Goal: Information Seeking & Learning: Learn about a topic

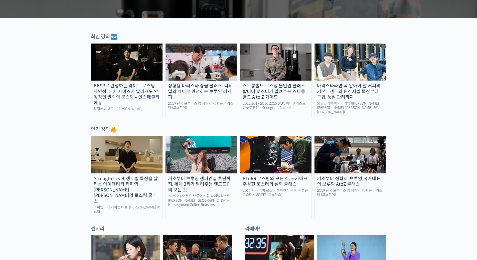
scroll to position [175, 0]
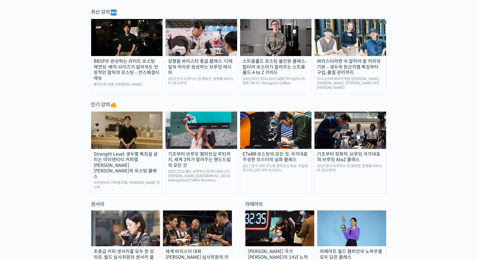
click at [205, 130] on img at bounding box center [201, 130] width 72 height 37
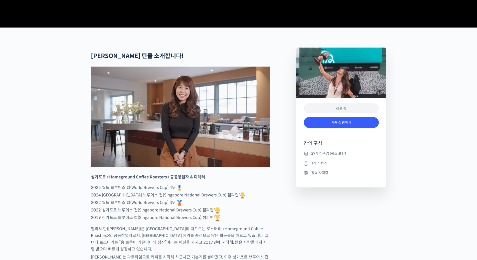
scroll to position [175, 0]
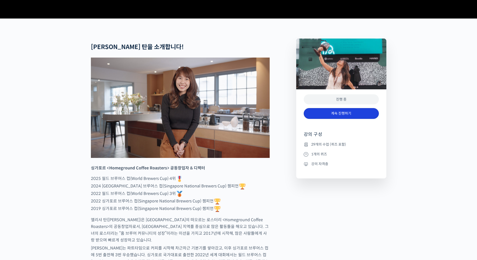
click at [349, 119] on link "계속 진행하기" at bounding box center [340, 113] width 75 height 11
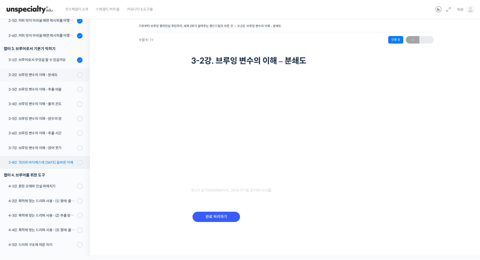
scroll to position [137, 0]
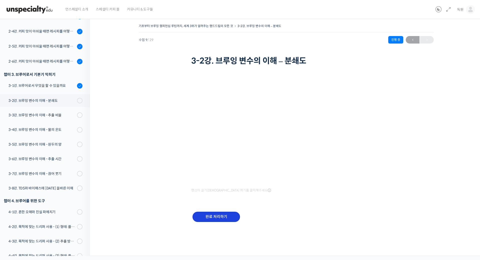
click at [209, 218] on input "완료 처리하기" at bounding box center [217, 217] width 48 height 10
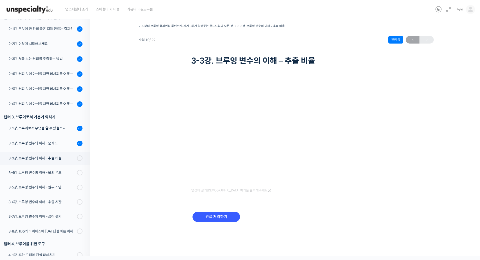
scroll to position [100, 0]
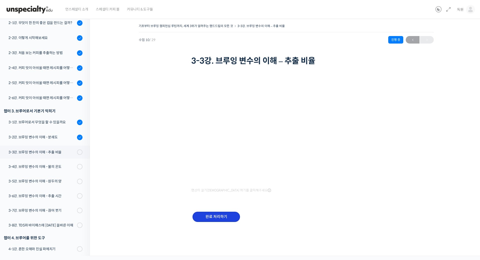
click at [210, 217] on input "완료 처리하기" at bounding box center [217, 217] width 48 height 10
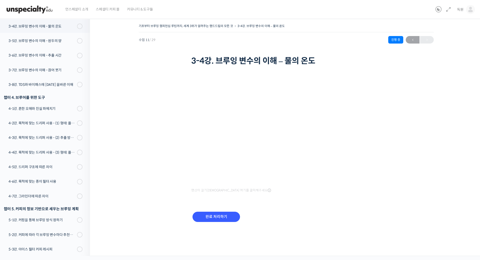
scroll to position [242, 0]
click at [221, 217] on input "완료 처리하기" at bounding box center [217, 217] width 48 height 10
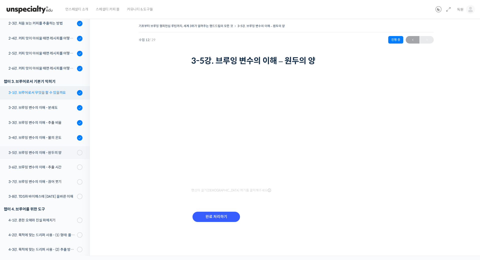
scroll to position [132, 0]
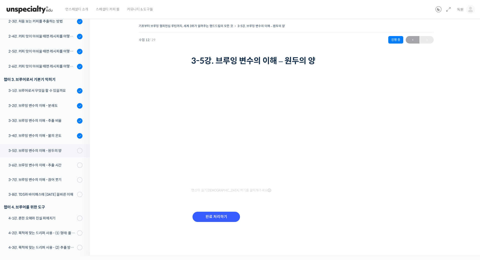
click at [308, 226] on div "완료 처리하기" at bounding box center [286, 220] width 190 height 29
click at [215, 217] on input "완료 처리하기" at bounding box center [217, 217] width 48 height 10
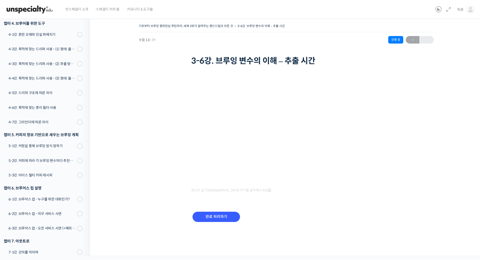
scroll to position [281, 0]
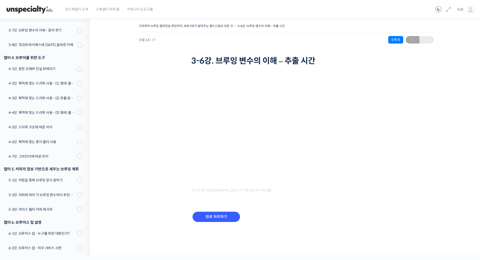
click at [429, 180] on div "기초부터 브루잉 챔피언십 루틴까지, 세계 3위가 알려주는 핸드드립의 모든 것 3-6강. 브루잉 변수의 이해 – 추출 시간 진행 중 수업 13 …" at bounding box center [286, 129] width 343 height 213
click at [222, 216] on input "완료 처리하기" at bounding box center [217, 217] width 48 height 10
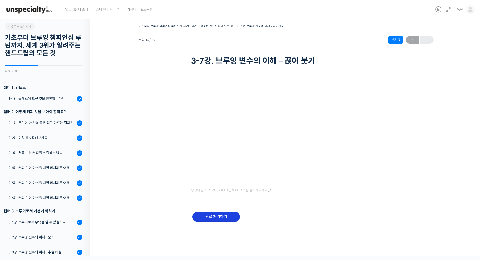
click at [201, 219] on input "완료 처리하기" at bounding box center [217, 217] width 48 height 10
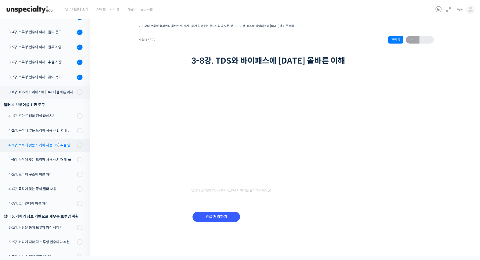
scroll to position [232, 0]
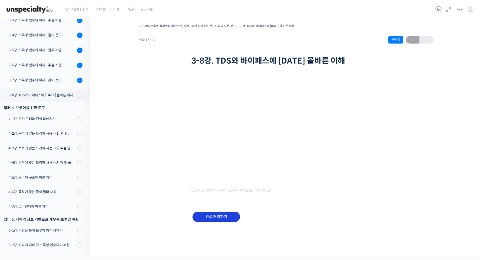
click at [225, 213] on input "완료 처리하기" at bounding box center [217, 217] width 48 height 10
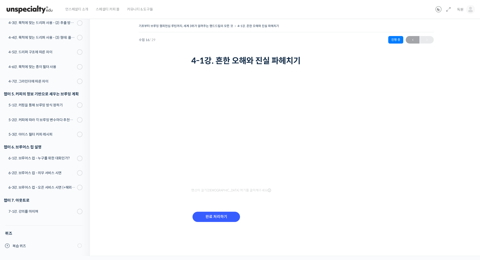
scroll to position [317, 0]
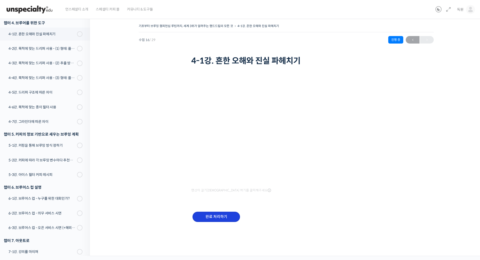
click at [226, 214] on input "완료 처리하기" at bounding box center [217, 217] width 48 height 10
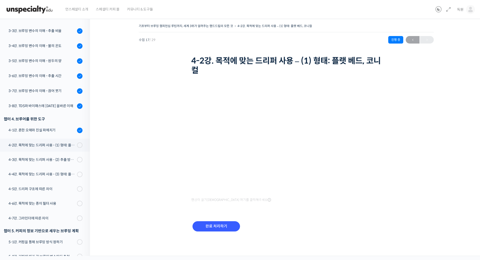
scroll to position [208, 0]
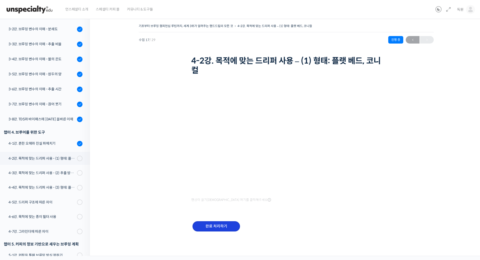
click at [211, 229] on input "완료 처리하기" at bounding box center [217, 226] width 48 height 10
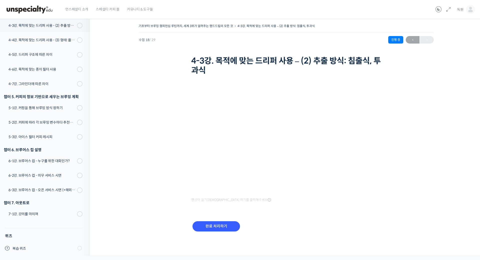
scroll to position [318, 0]
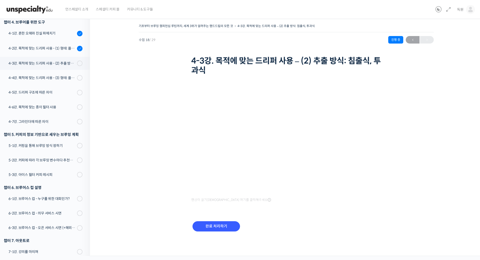
click at [160, 93] on div "기초부터 브루잉 챔피언십 루틴까지, 세계 3위가 알려주는 핸드드립의 모든 것 4-3강. 목적에 맞는 드리퍼 사용 – (2) 추출 방식: 침출식…" at bounding box center [286, 134] width 343 height 222
click at [217, 225] on input "완료 처리하기" at bounding box center [217, 226] width 48 height 10
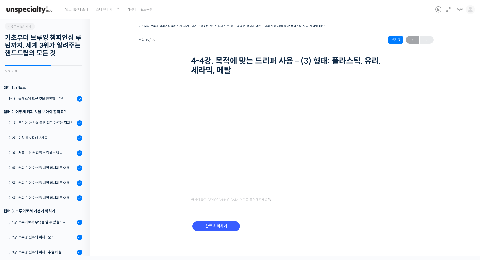
scroll to position [359, 0]
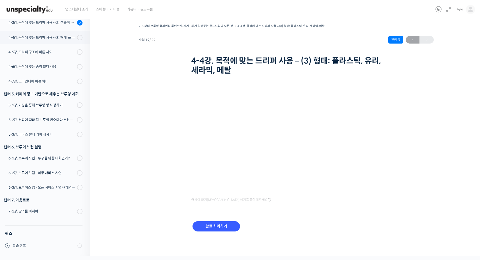
click at [173, 177] on div "기초부터 브루잉 챔피언십 루틴까지, 세계 3위가 알려주는 핸드드립의 모든 것 4-4강. 목적에 맞는 드리퍼 사용 – (3) 형태: 플라스틱, …" at bounding box center [286, 134] width 343 height 222
